Goal: Find specific page/section: Find specific page/section

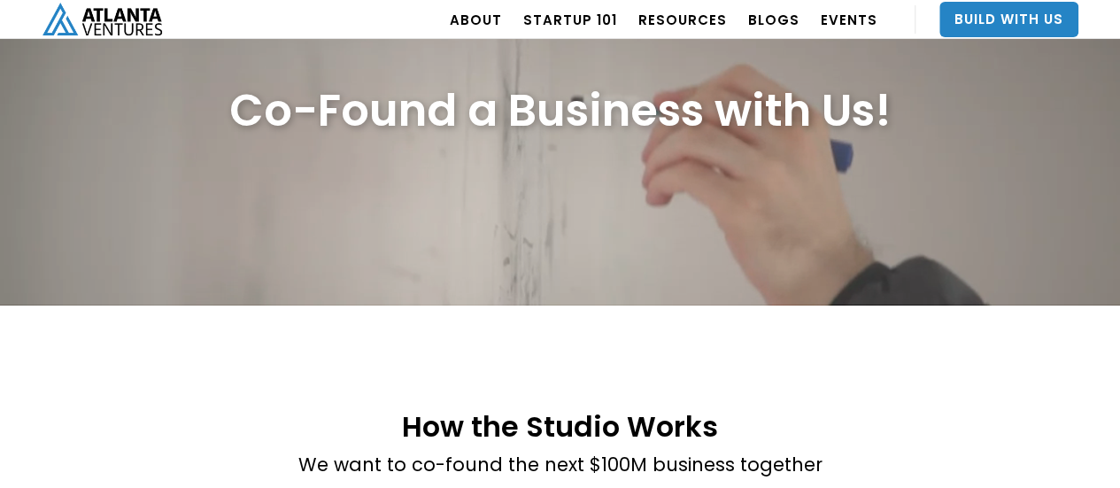
scroll to position [85, 0]
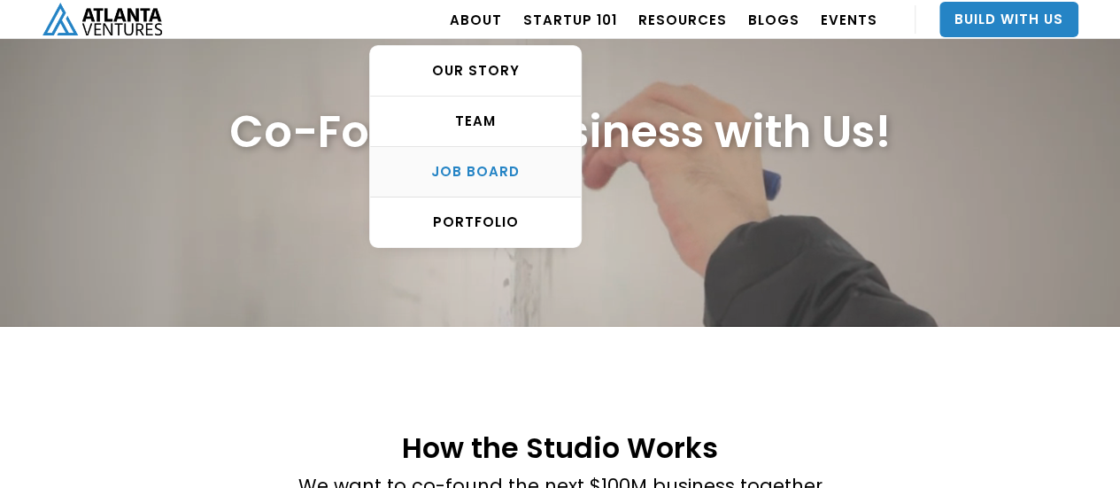
click at [508, 169] on div "Job Board" at bounding box center [475, 172] width 211 height 18
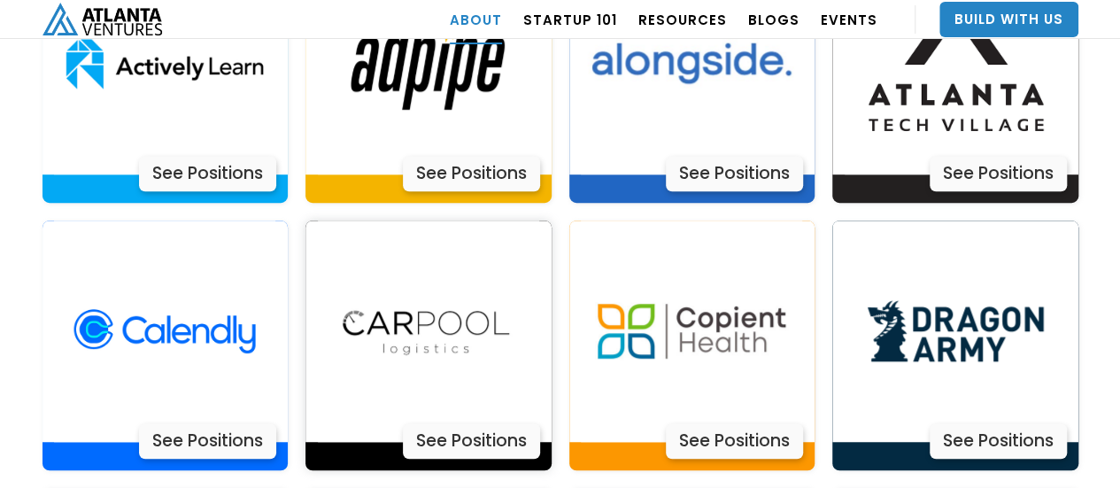
scroll to position [3809, 0]
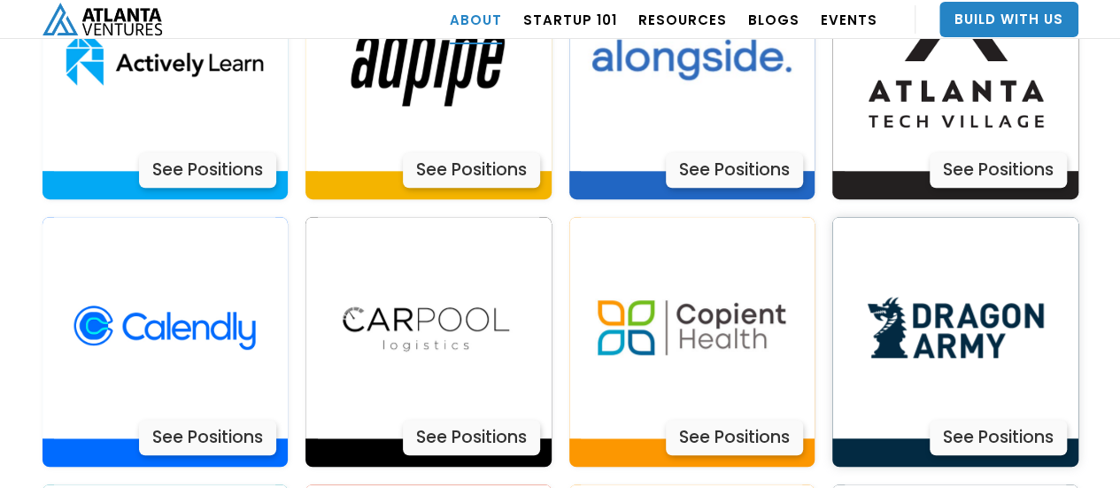
click at [983, 302] on img at bounding box center [954, 327] width 221 height 221
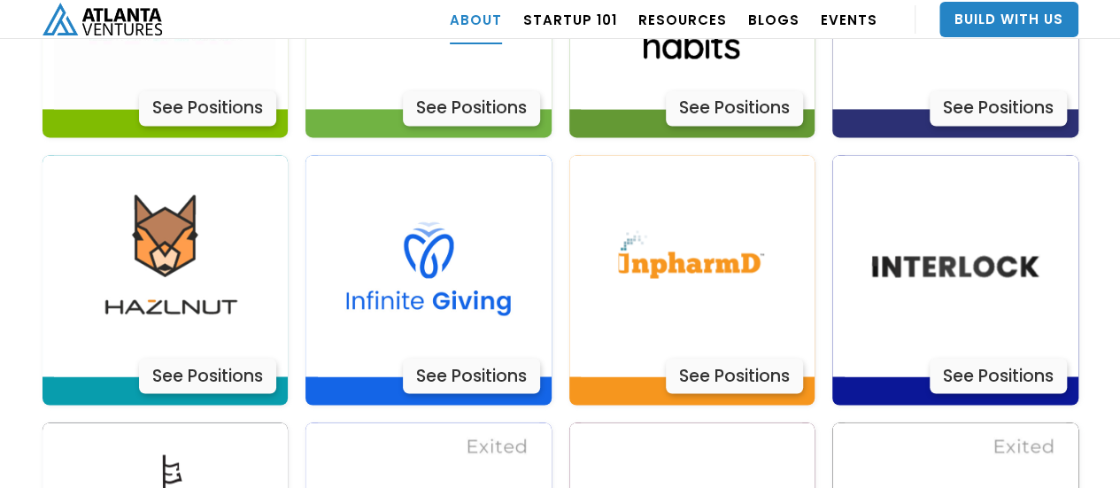
scroll to position [4694, 0]
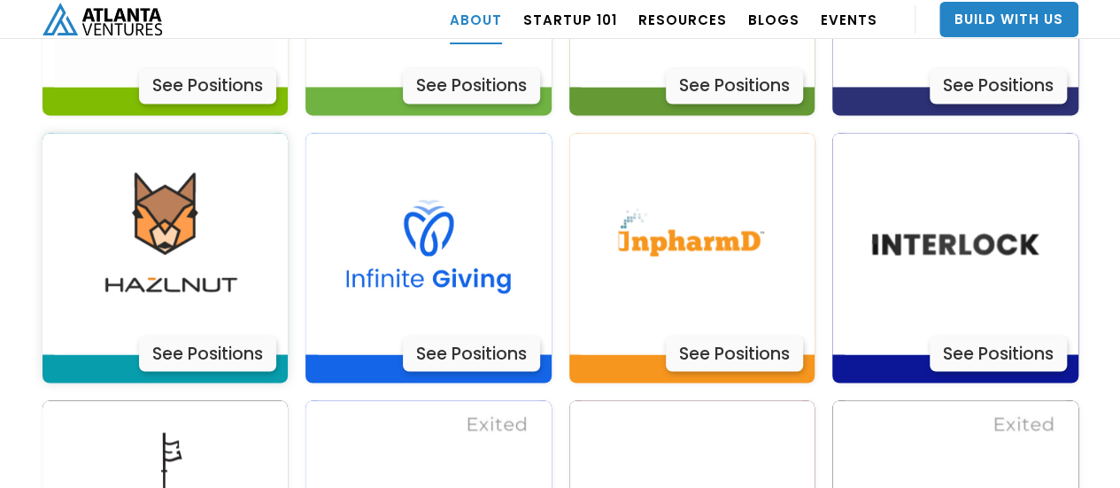
click at [212, 184] on img at bounding box center [164, 243] width 221 height 221
click at [484, 180] on img at bounding box center [428, 243] width 221 height 221
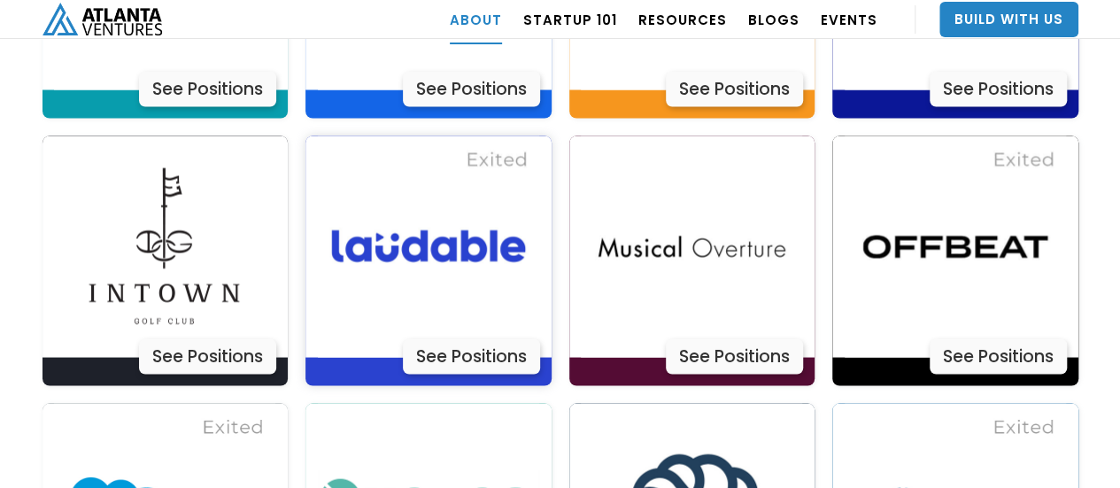
scroll to position [4960, 0]
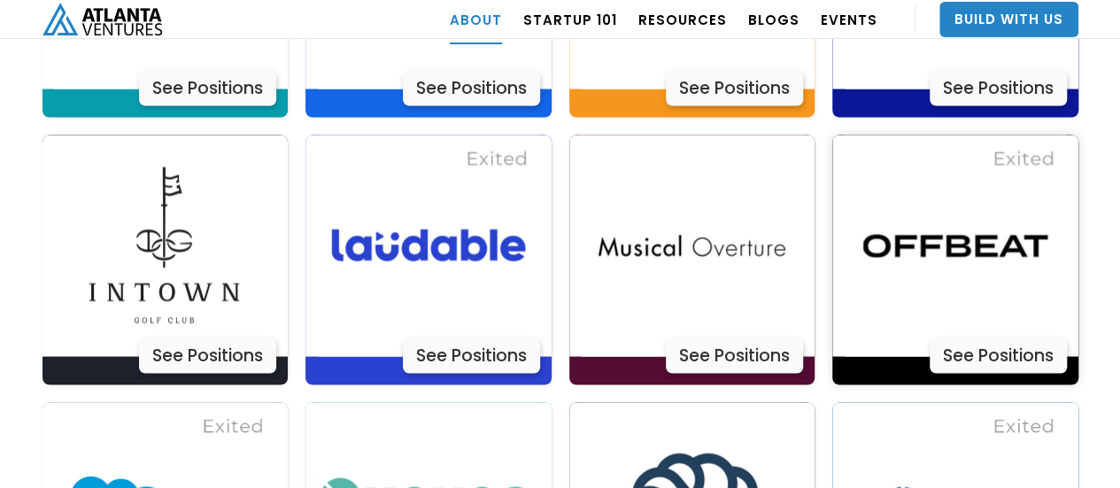
click at [974, 233] on img at bounding box center [954, 245] width 221 height 221
click at [813, 194] on div at bounding box center [692, 245] width 246 height 221
click at [696, 216] on img at bounding box center [691, 245] width 221 height 221
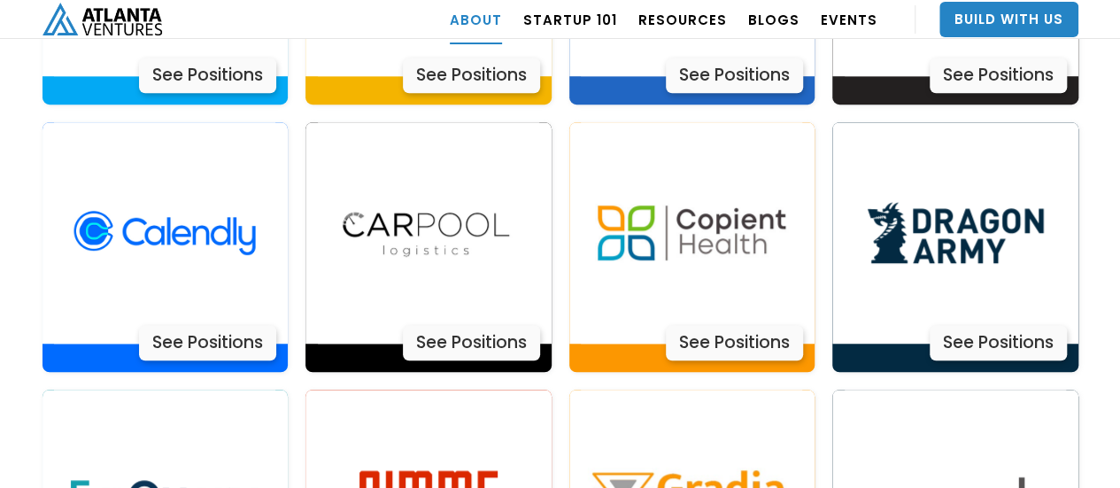
scroll to position [3898, 0]
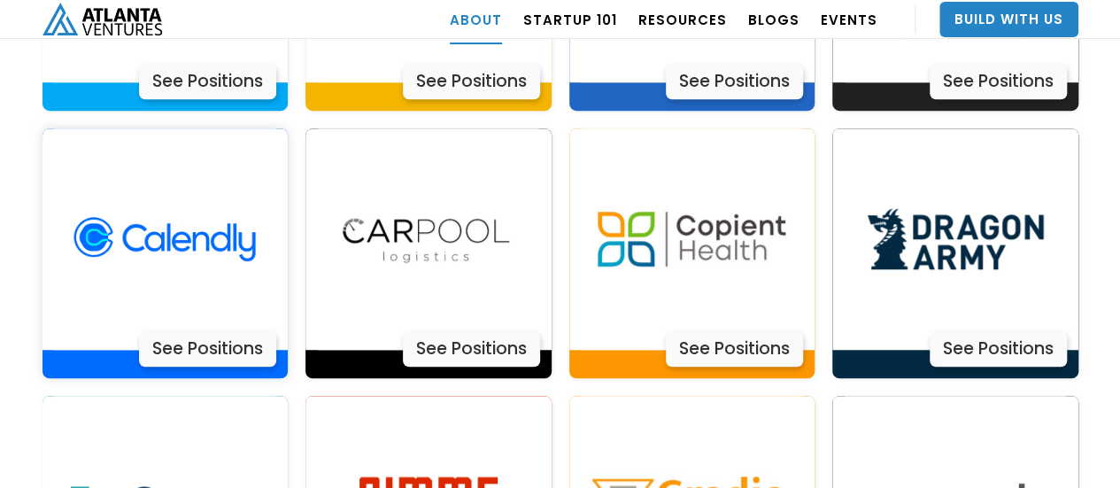
click at [177, 203] on img at bounding box center [164, 238] width 221 height 221
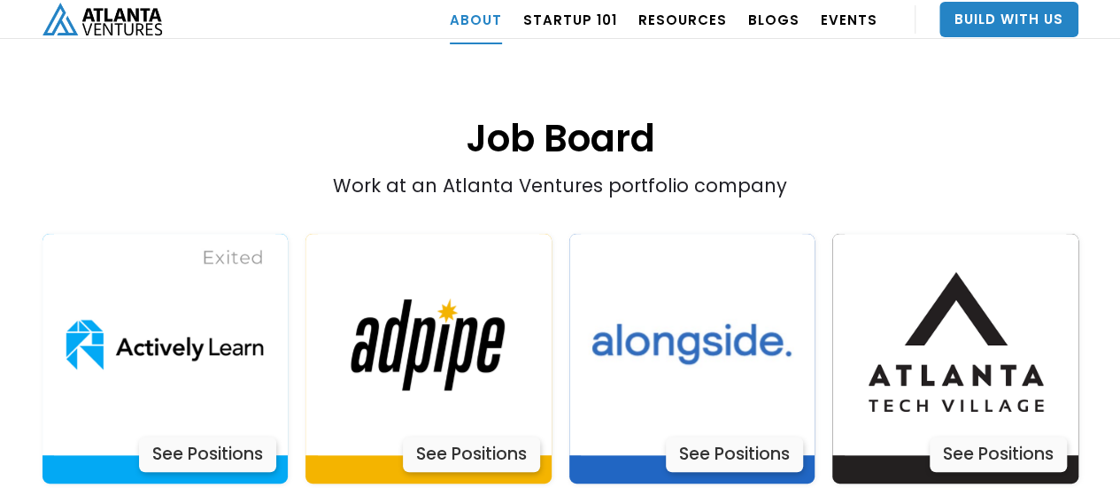
scroll to position [3544, 0]
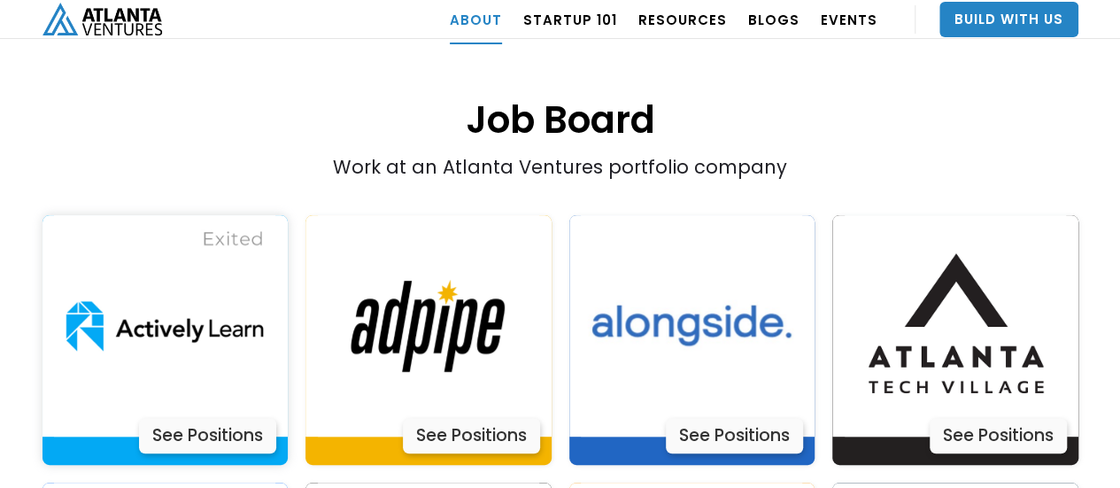
click at [128, 246] on img at bounding box center [164, 325] width 221 height 221
click at [388, 233] on img at bounding box center [428, 325] width 221 height 221
click at [1016, 78] on h1 "Job Board" at bounding box center [560, 75] width 1036 height 139
